Goal: Information Seeking & Learning: Compare options

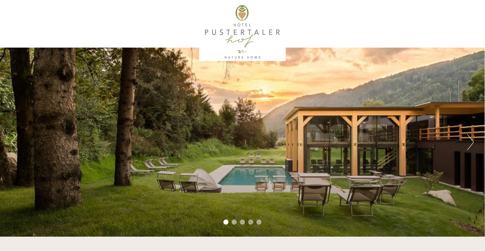
click at [470, 143] on button "Next" at bounding box center [470, 142] width 7 height 16
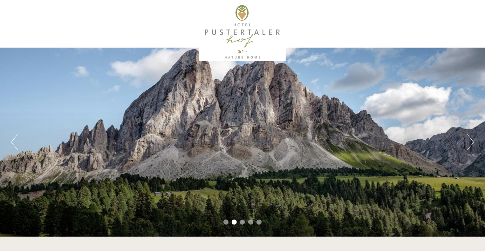
click at [470, 143] on button "Next" at bounding box center [470, 142] width 7 height 16
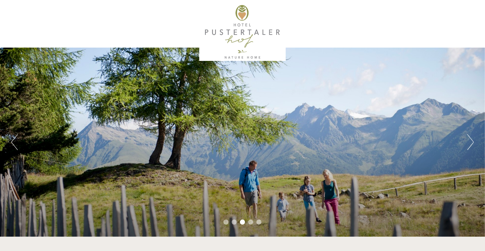
click at [470, 143] on button "Next" at bounding box center [470, 142] width 7 height 16
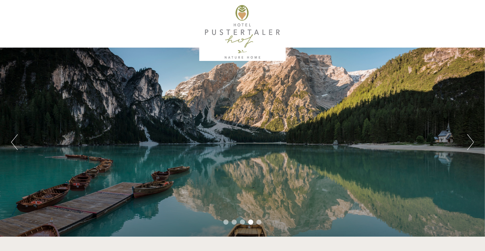
click at [470, 143] on button "Next" at bounding box center [470, 142] width 7 height 16
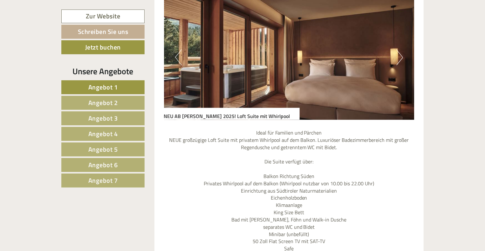
scroll to position [458, 0]
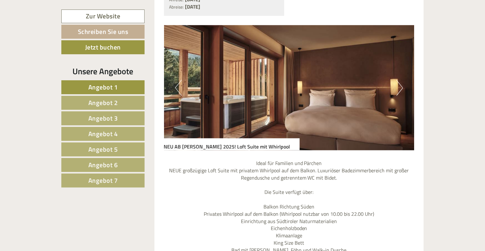
click at [402, 80] on button "Next" at bounding box center [399, 88] width 7 height 16
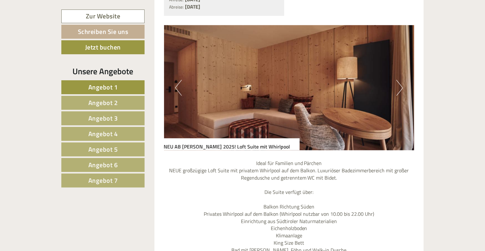
click at [402, 80] on button "Next" at bounding box center [399, 88] width 7 height 16
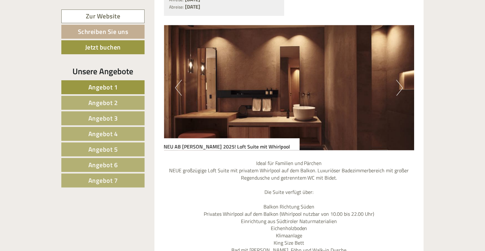
click at [402, 80] on button "Next" at bounding box center [399, 88] width 7 height 16
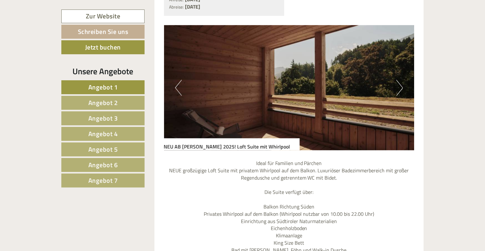
click at [402, 80] on button "Next" at bounding box center [399, 88] width 7 height 16
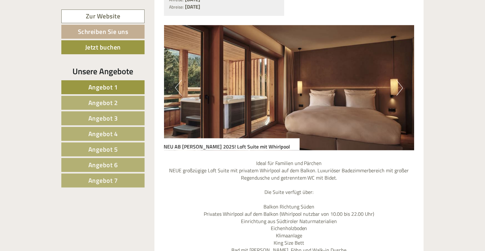
click at [402, 80] on button "Next" at bounding box center [399, 88] width 7 height 16
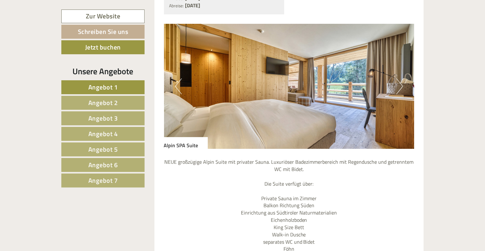
scroll to position [984, 0]
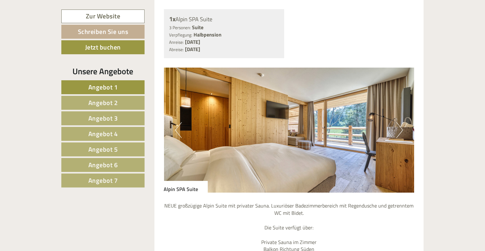
click at [401, 122] on button "Next" at bounding box center [399, 130] width 7 height 16
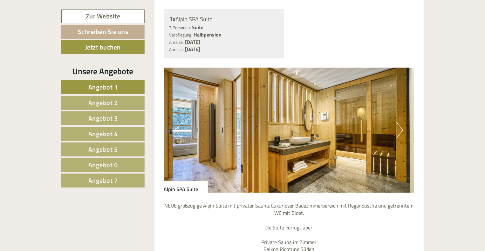
click at [401, 122] on button "Next" at bounding box center [399, 130] width 7 height 16
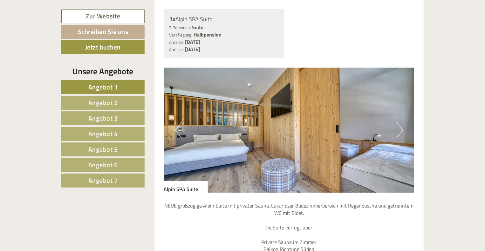
click at [399, 122] on button "Next" at bounding box center [399, 130] width 7 height 16
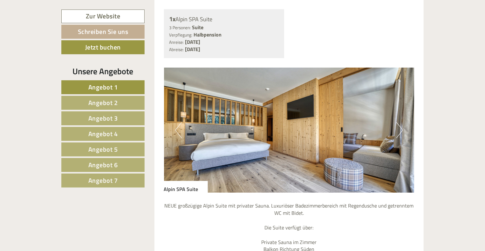
click at [399, 122] on button "Next" at bounding box center [399, 130] width 7 height 16
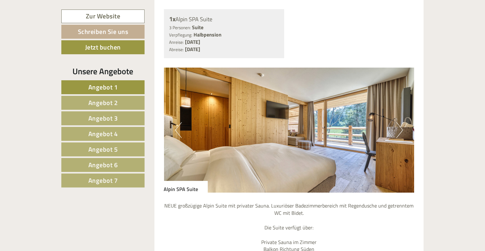
click at [399, 122] on button "Next" at bounding box center [399, 130] width 7 height 16
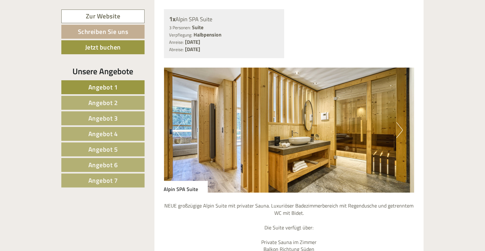
click at [399, 122] on button "Next" at bounding box center [399, 130] width 7 height 16
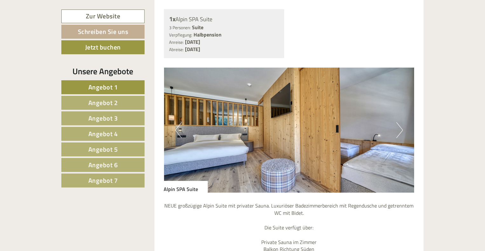
click at [130, 105] on link "Angebot 2" at bounding box center [102, 103] width 83 height 14
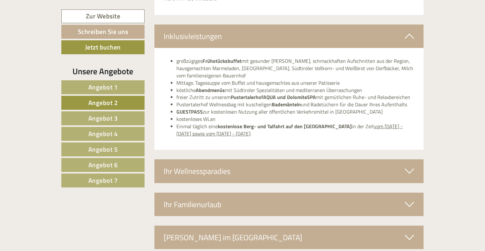
scroll to position [362, 0]
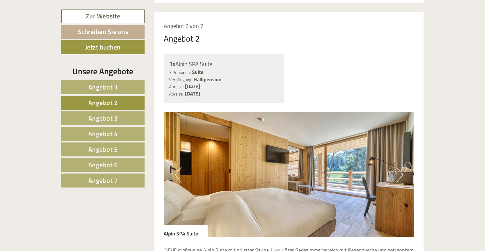
click at [111, 119] on span "Angebot 3" at bounding box center [103, 119] width 30 height 10
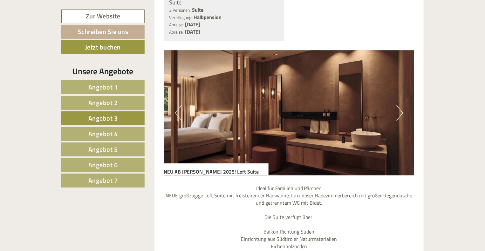
scroll to position [428, 0]
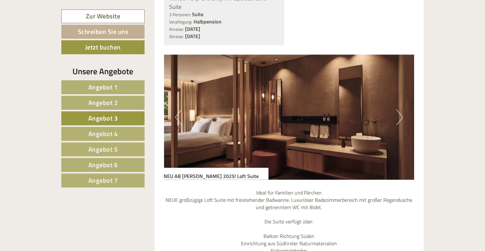
click at [400, 110] on button "Next" at bounding box center [399, 118] width 7 height 16
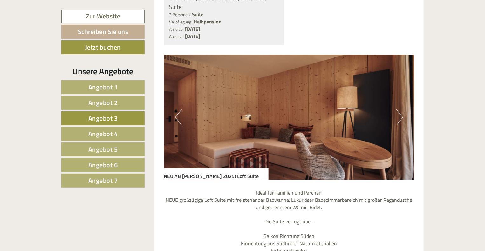
click at [400, 110] on button "Next" at bounding box center [399, 118] width 7 height 16
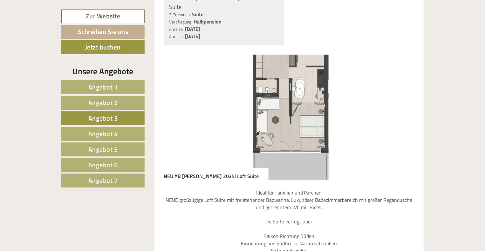
click at [118, 134] on link "Angebot 4" at bounding box center [102, 134] width 83 height 14
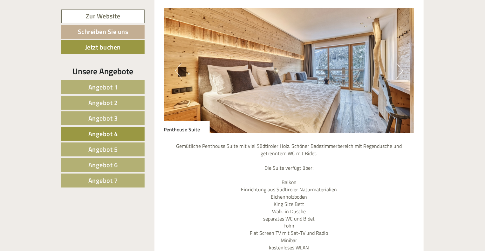
scroll to position [462, 0]
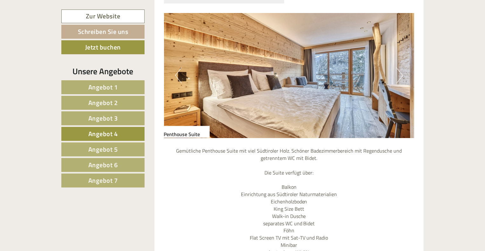
click at [398, 68] on button "Next" at bounding box center [399, 76] width 7 height 16
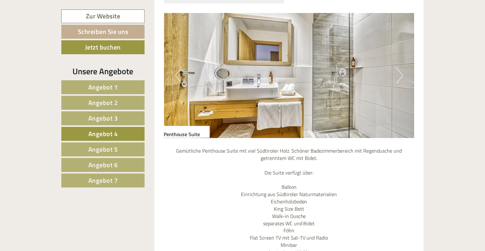
click at [401, 68] on button "Next" at bounding box center [399, 76] width 7 height 16
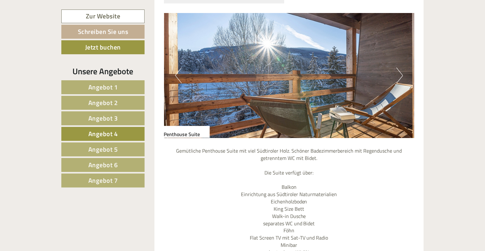
click at [401, 68] on button "Next" at bounding box center [399, 76] width 7 height 16
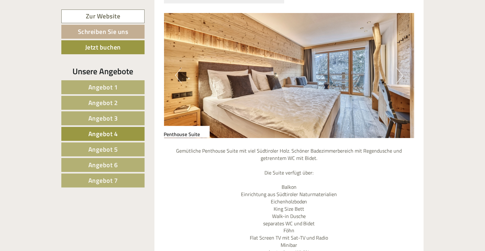
click at [401, 68] on button "Next" at bounding box center [399, 76] width 7 height 16
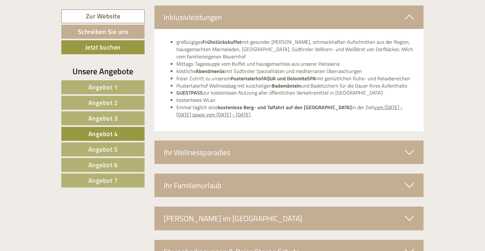
scroll to position [992, 0]
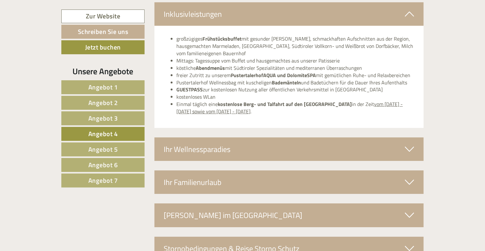
click at [413, 144] on icon at bounding box center [409, 149] width 9 height 11
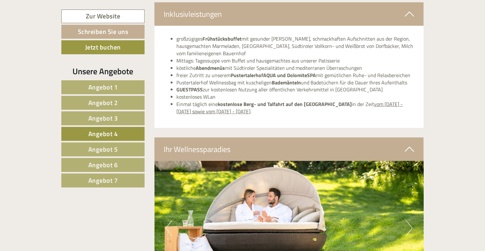
click at [406, 221] on button "Next" at bounding box center [409, 229] width 7 height 16
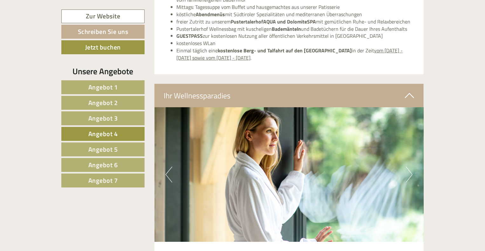
scroll to position [1070, 0]
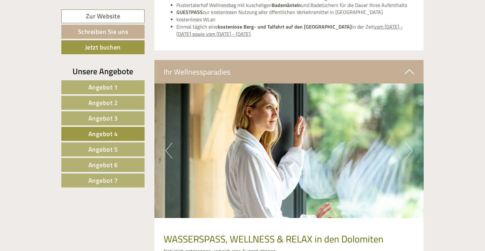
click at [410, 143] on button "Next" at bounding box center [409, 151] width 7 height 16
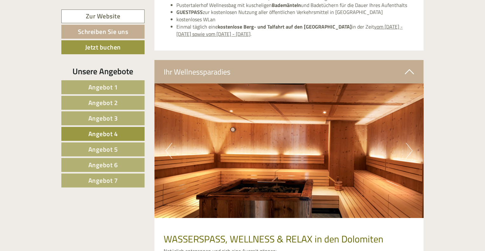
click at [410, 143] on button "Next" at bounding box center [409, 151] width 7 height 16
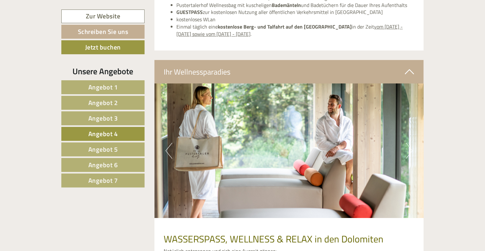
click at [410, 143] on button "Next" at bounding box center [409, 151] width 7 height 16
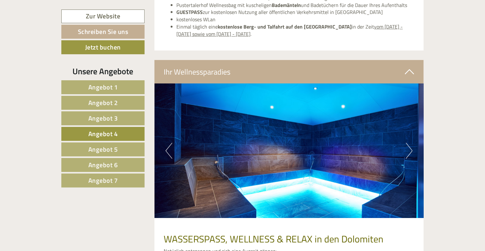
click at [410, 143] on button "Next" at bounding box center [409, 151] width 7 height 16
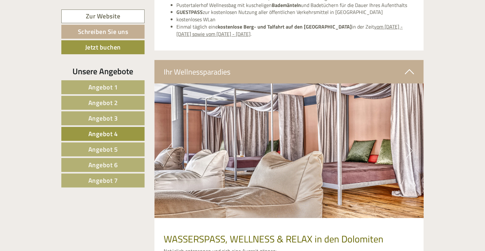
click at [410, 143] on button "Next" at bounding box center [409, 151] width 7 height 16
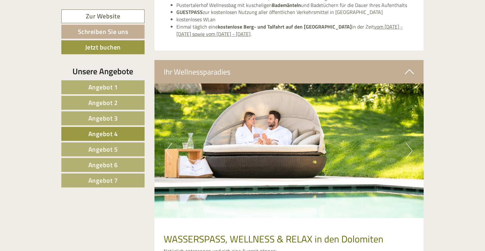
click at [410, 143] on button "Next" at bounding box center [409, 151] width 7 height 16
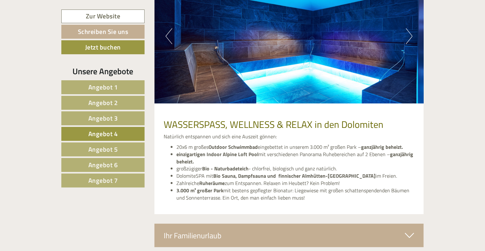
scroll to position [1194, 0]
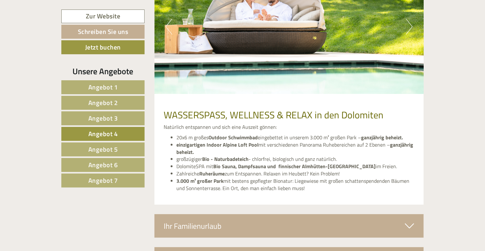
click at [109, 149] on span "Angebot 5" at bounding box center [103, 150] width 30 height 10
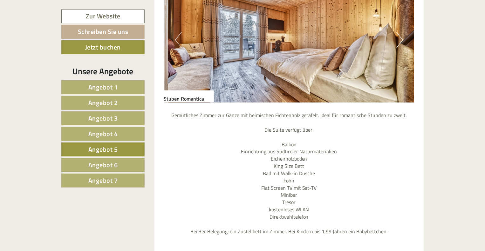
scroll to position [501, 0]
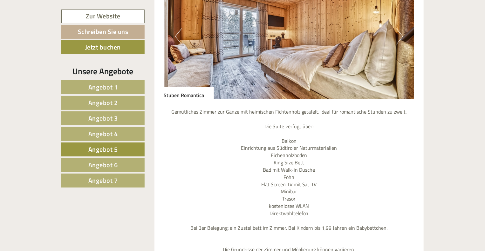
click at [400, 29] on button "Next" at bounding box center [399, 37] width 7 height 16
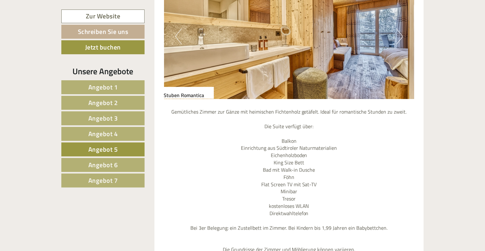
click at [400, 29] on button "Next" at bounding box center [399, 37] width 7 height 16
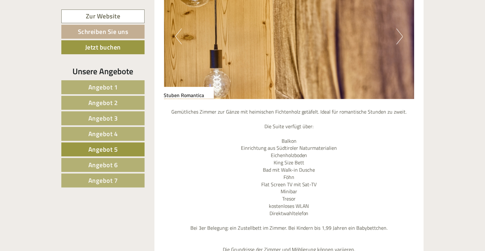
click at [400, 29] on button "Next" at bounding box center [399, 37] width 7 height 16
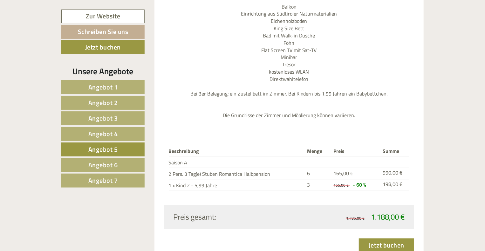
scroll to position [641, 0]
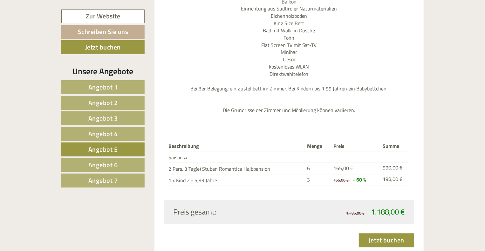
click at [103, 160] on span "Angebot 6" at bounding box center [103, 165] width 30 height 10
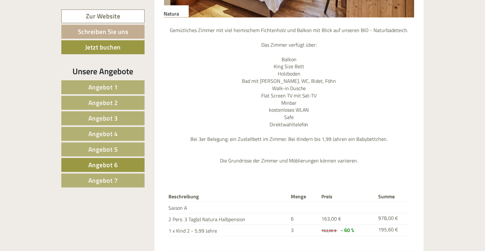
scroll to position [601, 0]
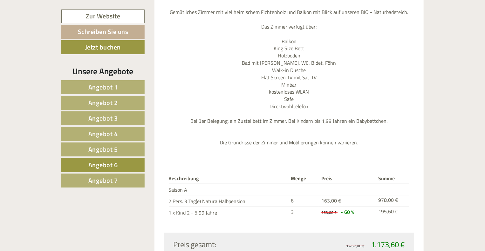
click at [106, 176] on span "Angebot 7" at bounding box center [103, 181] width 30 height 10
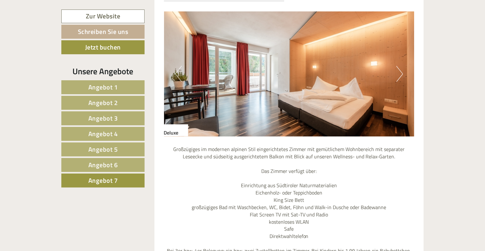
scroll to position [447, 0]
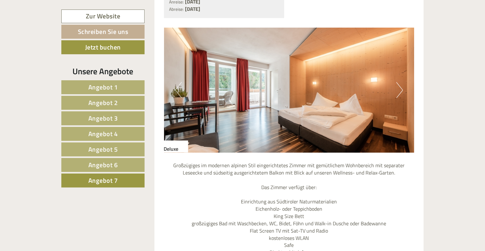
click at [397, 82] on button "Next" at bounding box center [399, 90] width 7 height 16
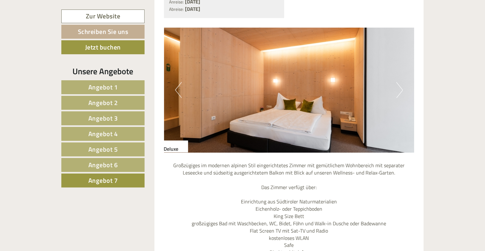
click at [397, 82] on button "Next" at bounding box center [399, 90] width 7 height 16
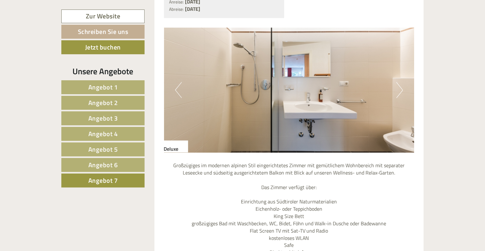
click at [397, 82] on button "Next" at bounding box center [399, 90] width 7 height 16
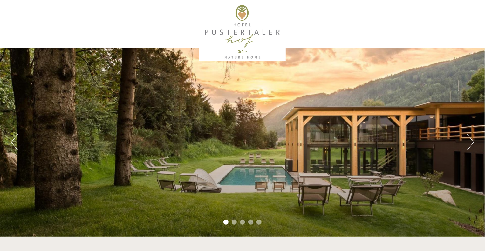
click at [468, 141] on button "Next" at bounding box center [470, 142] width 7 height 16
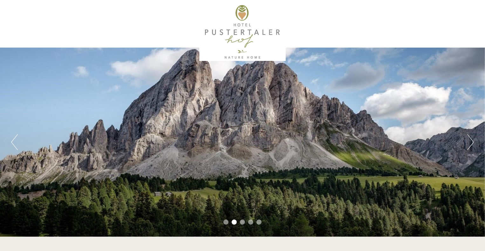
click at [468, 141] on button "Next" at bounding box center [470, 142] width 7 height 16
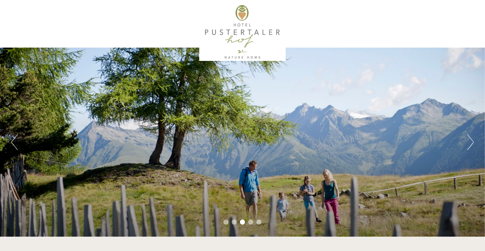
click at [468, 141] on button "Next" at bounding box center [470, 142] width 7 height 16
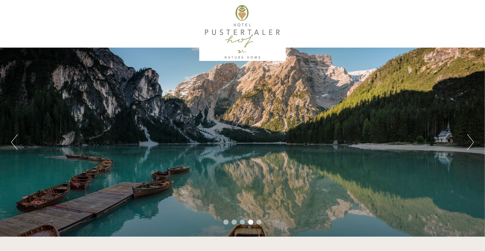
click at [468, 141] on button "Next" at bounding box center [470, 142] width 7 height 16
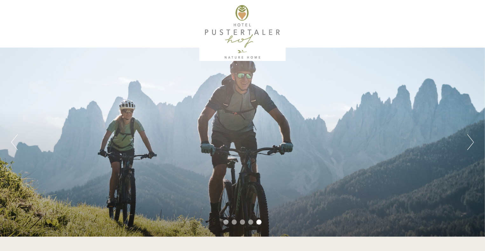
scroll to position [220, 0]
